Goal: Information Seeking & Learning: Learn about a topic

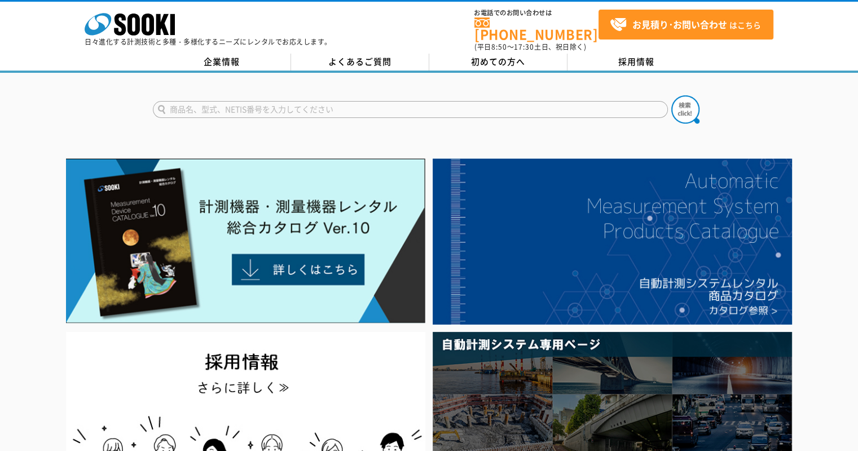
click at [285, 103] on input "text" at bounding box center [410, 109] width 515 height 17
type input "b"
type input "バックホウ"
click at [672, 95] on button at bounding box center [686, 109] width 28 height 28
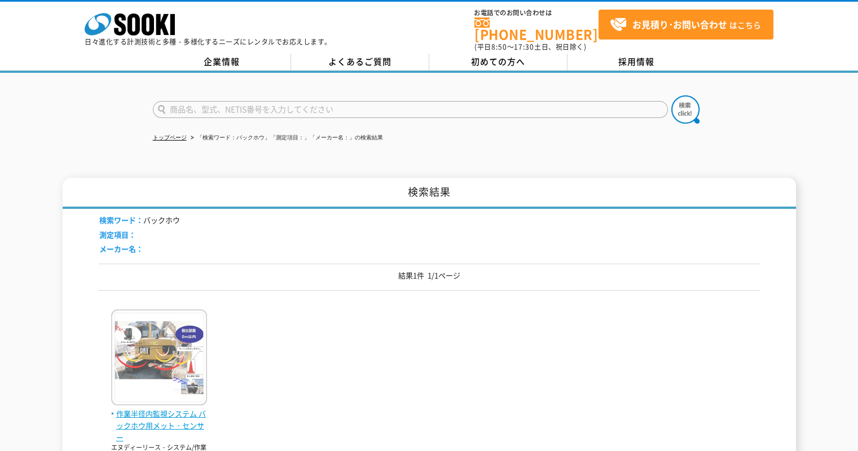
click at [159, 353] on img at bounding box center [159, 358] width 96 height 99
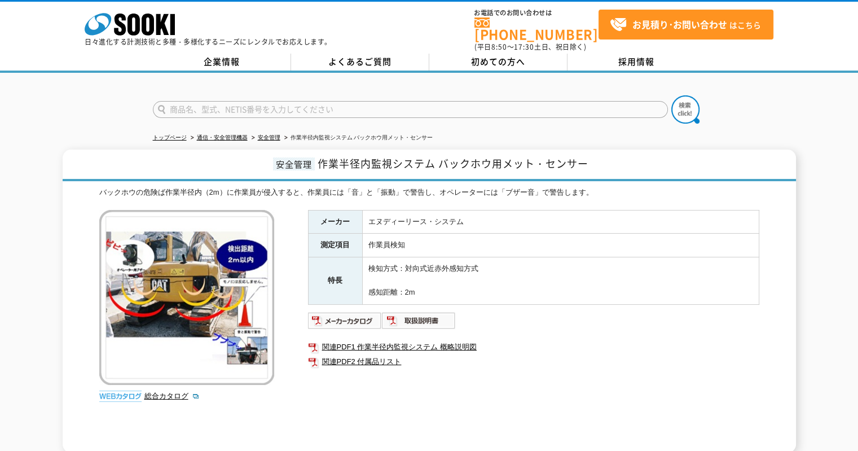
drag, startPoint x: 280, startPoint y: 98, endPoint x: 281, endPoint y: 109, distance: 11.9
click at [280, 101] on input "text" at bounding box center [410, 109] width 515 height 17
type input "トラ"
click at [661, 95] on form "トラ" at bounding box center [429, 111] width 553 height 32
click at [679, 96] on img at bounding box center [686, 109] width 28 height 28
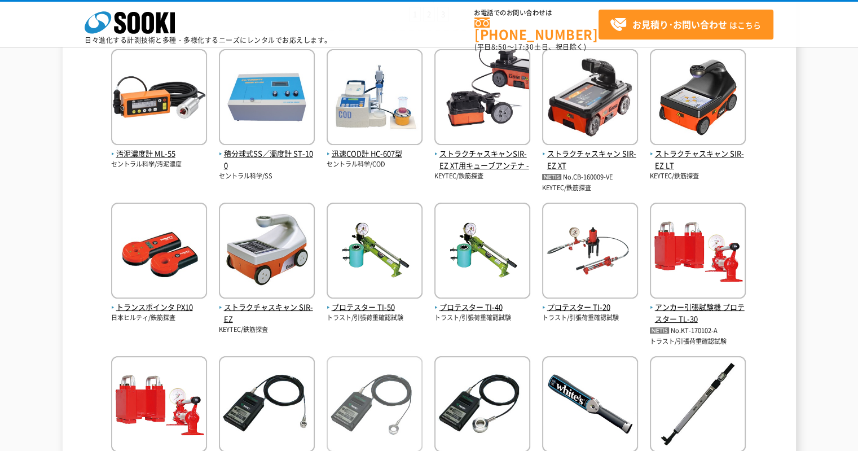
scroll to position [395, 0]
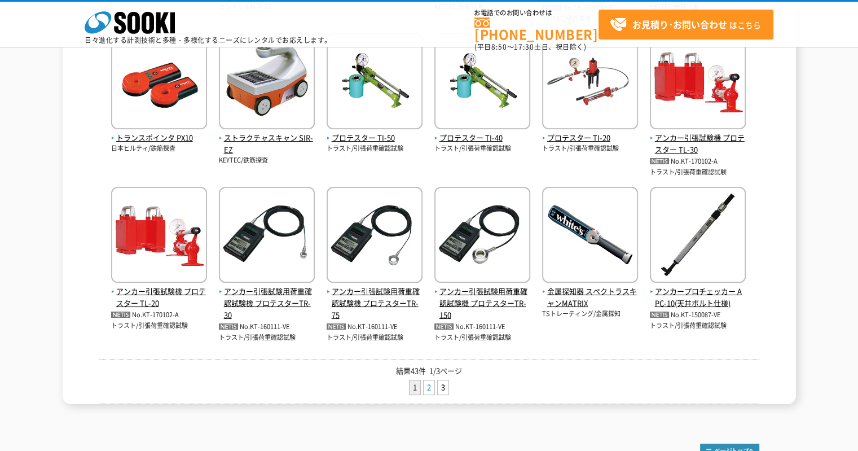
click at [424, 382] on link "2" at bounding box center [429, 387] width 11 height 14
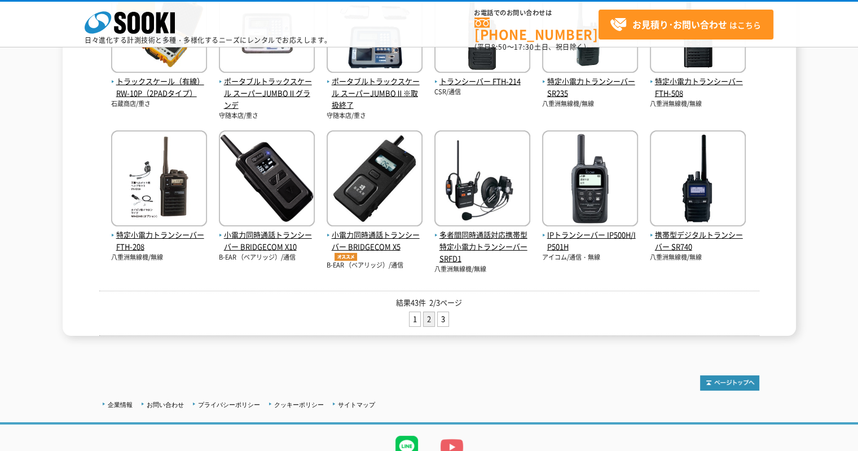
scroll to position [501, 0]
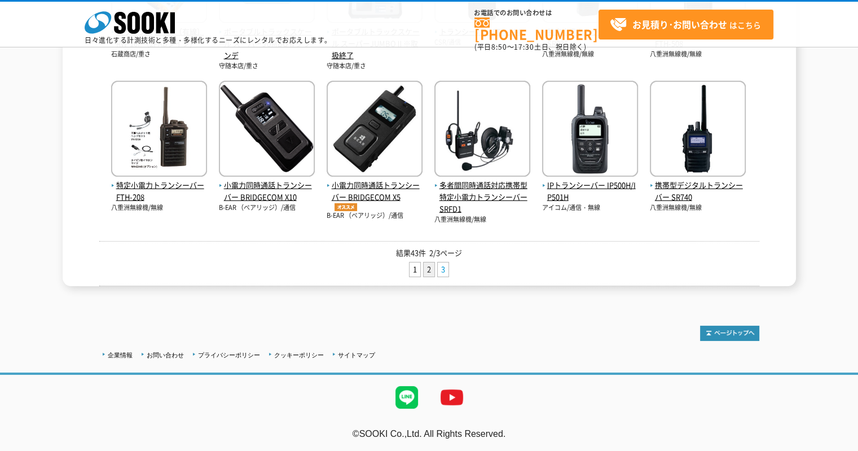
click at [445, 268] on link "3" at bounding box center [443, 269] width 11 height 14
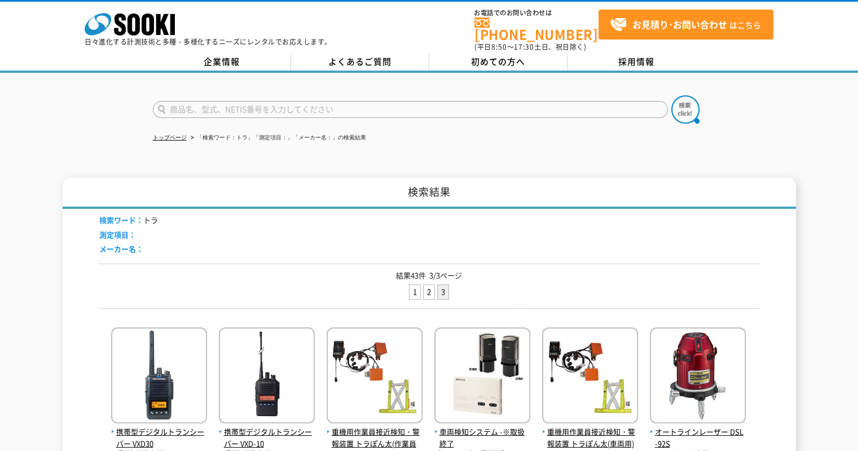
scroll to position [226, 0]
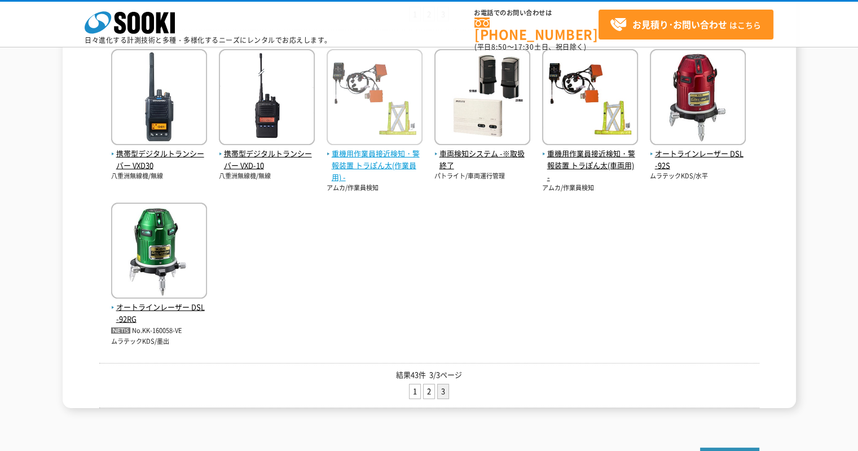
click at [367, 149] on span "重機用作業員接近検知・警報装置 トラぽん太(作業員用) -" at bounding box center [375, 165] width 96 height 35
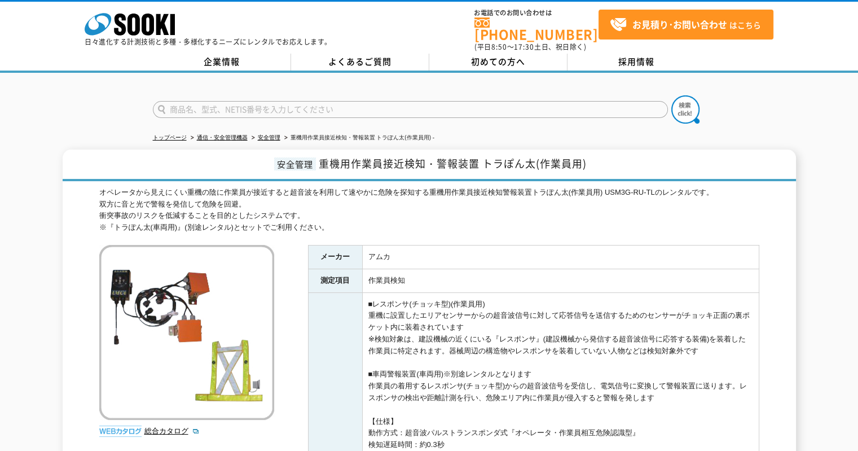
click at [156, 77] on div at bounding box center [429, 100] width 858 height 54
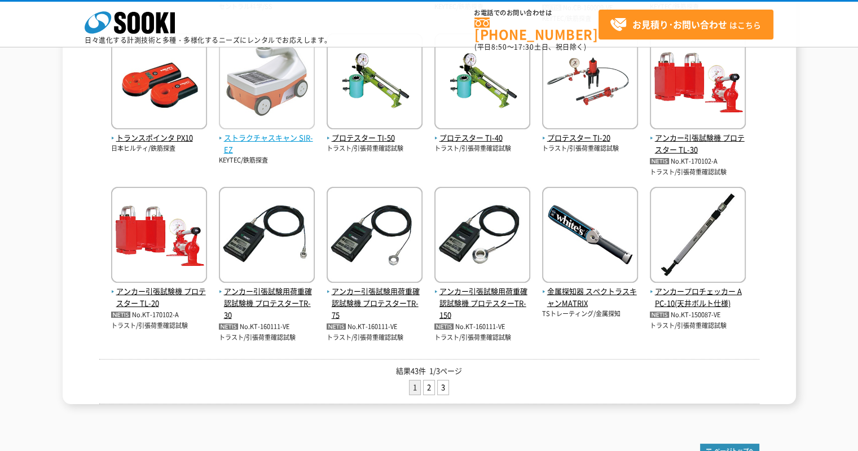
scroll to position [113, 0]
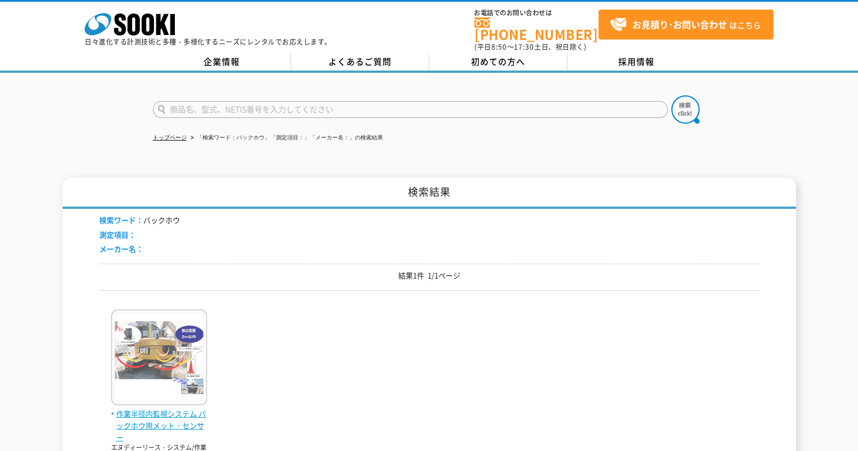
click at [144, 392] on img at bounding box center [159, 358] width 96 height 99
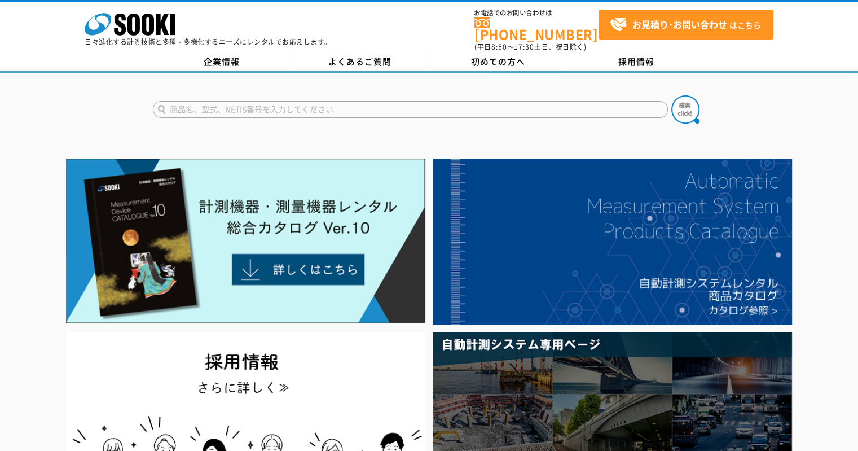
click at [275, 101] on input "text" at bounding box center [410, 109] width 515 height 17
type input "みはり"
click at [672, 95] on button at bounding box center [686, 109] width 28 height 28
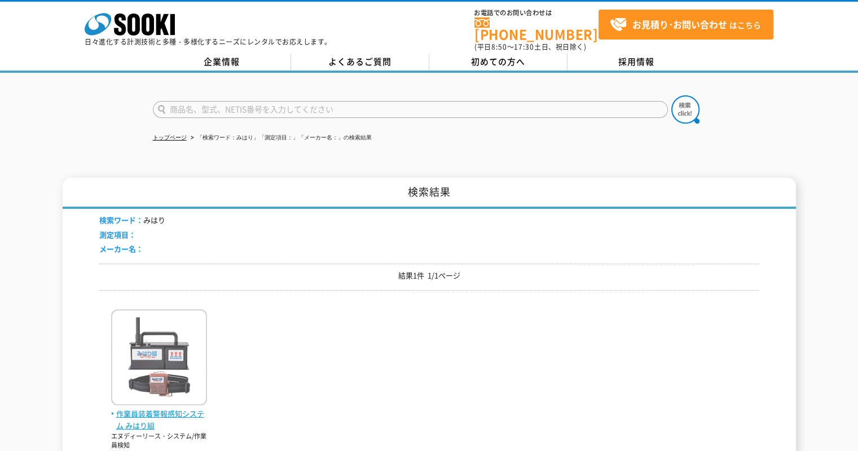
click at [148, 324] on img at bounding box center [159, 358] width 96 height 99
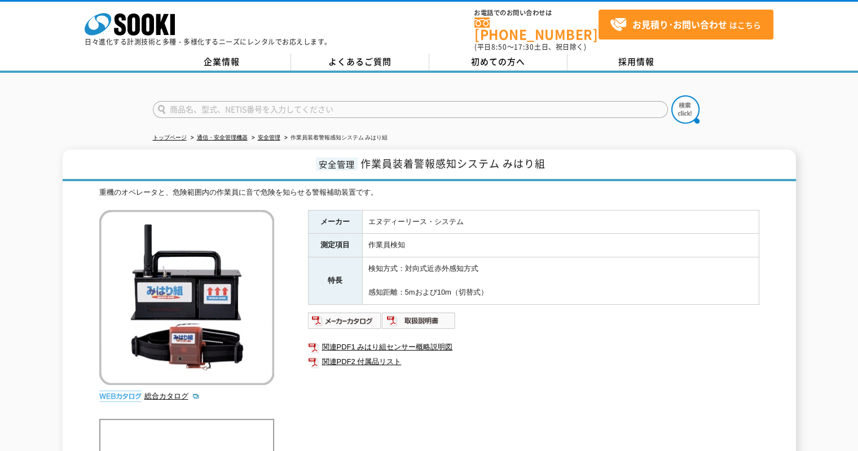
click at [345, 106] on input "text" at bounding box center [410, 109] width 515 height 17
type input "浸"
type input "ひ"
type input "ヒヤリ"
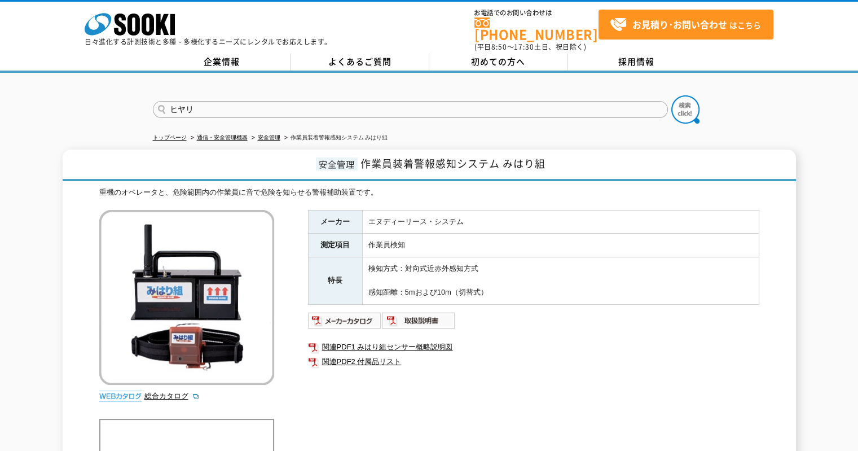
click at [672, 95] on button at bounding box center [686, 109] width 28 height 28
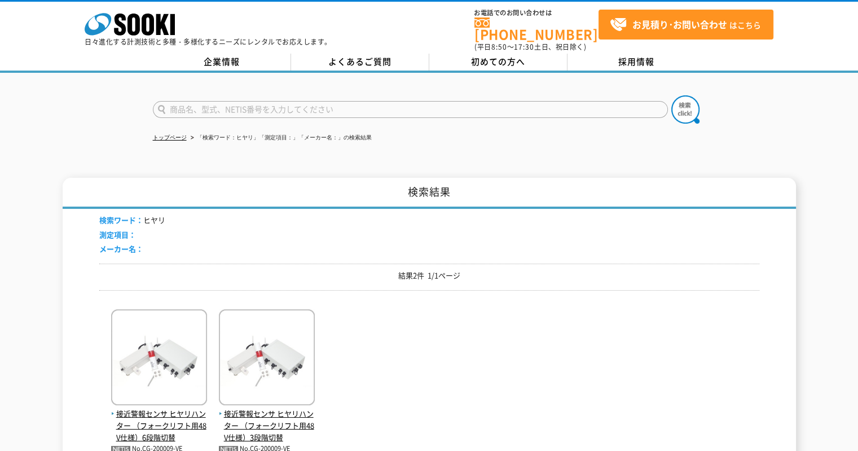
scroll to position [56, 0]
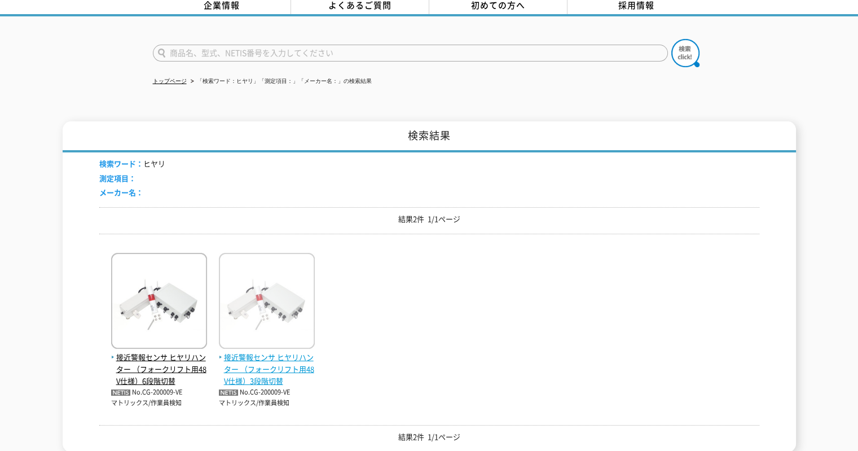
click at [252, 352] on span "接近警報センサ ヒヤリハンター （フォークリフト用48V仕様）3段階切替" at bounding box center [267, 369] width 96 height 35
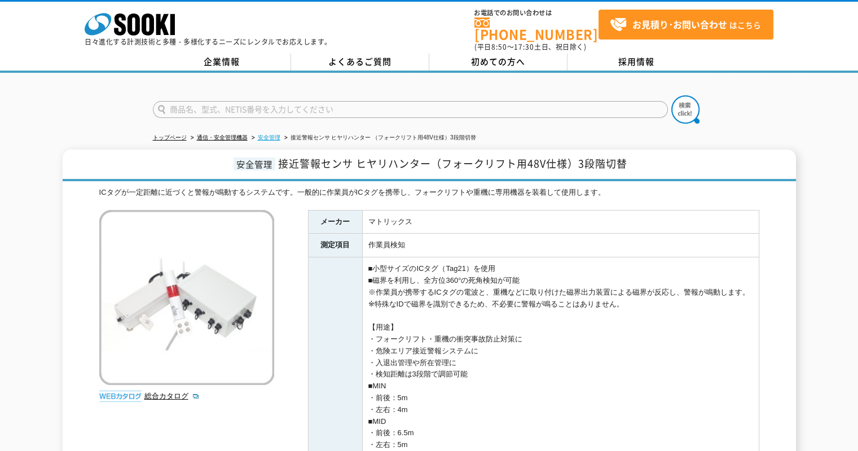
click at [271, 134] on link "安全管理" at bounding box center [269, 137] width 23 height 6
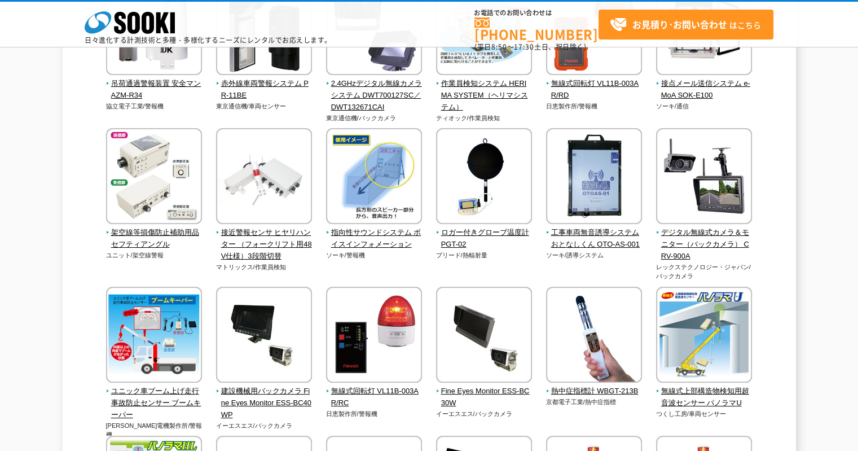
scroll to position [1637, 0]
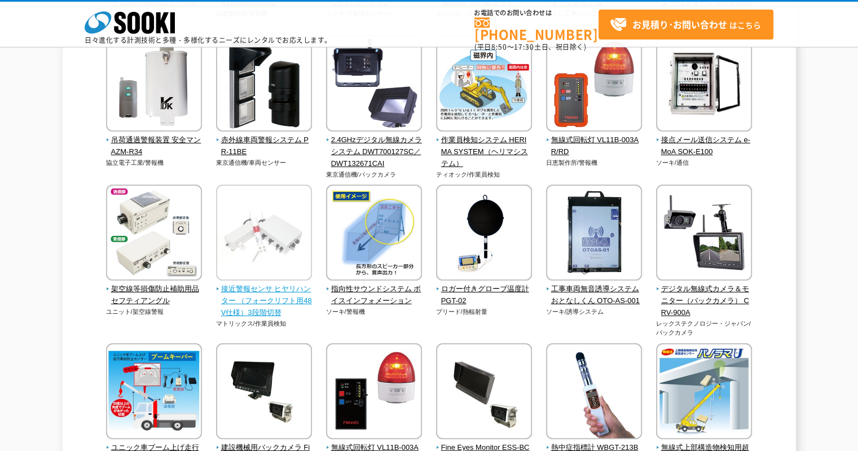
click at [252, 310] on span "接近警報センサ ヒヤリハンター （フォークリフト用48V仕様）3段階切替" at bounding box center [264, 300] width 96 height 35
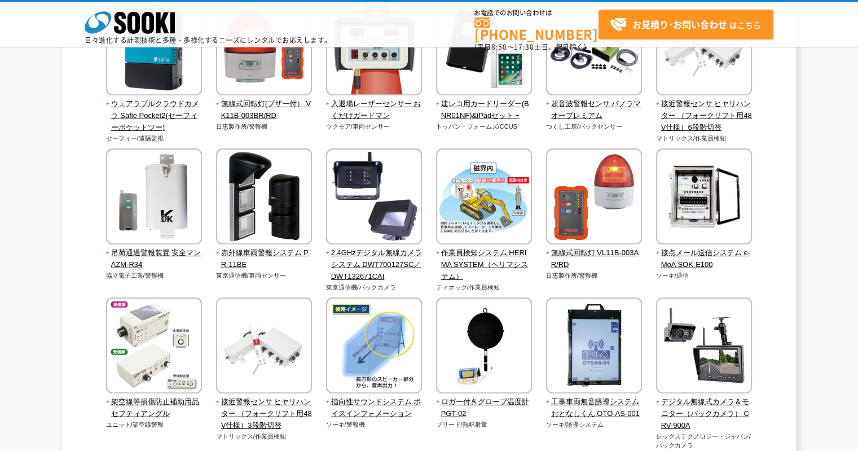
scroll to position [1411, 0]
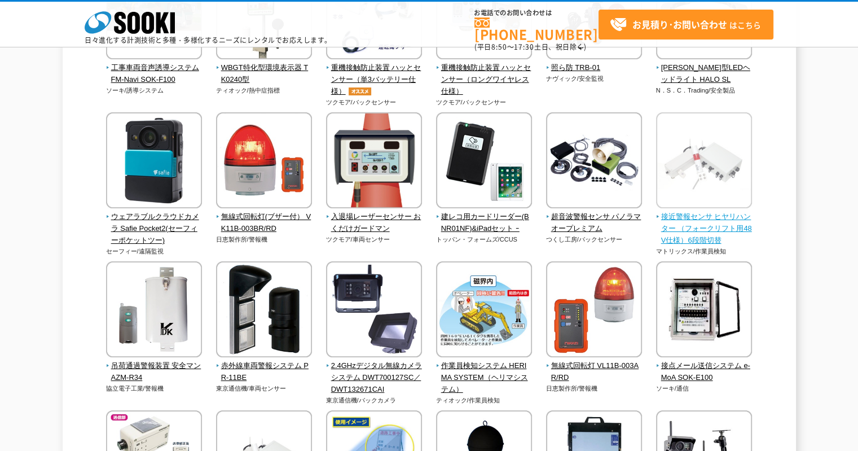
click at [691, 226] on span "接近警報センサ ヒヤリハンター （フォークリフト用48V仕様）6段階切替" at bounding box center [704, 228] width 96 height 35
